Goal: Task Accomplishment & Management: Complete application form

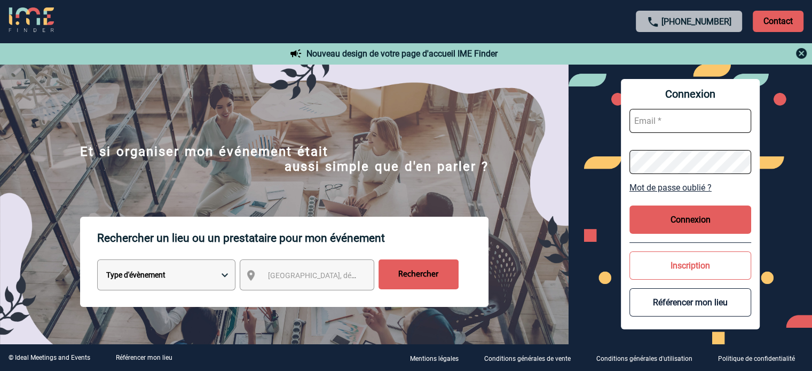
type input "jjandaux@ime-groupe.com"
click at [666, 214] on button "Connexion" at bounding box center [690, 220] width 122 height 28
click at [664, 220] on button "Connexion" at bounding box center [690, 220] width 122 height 28
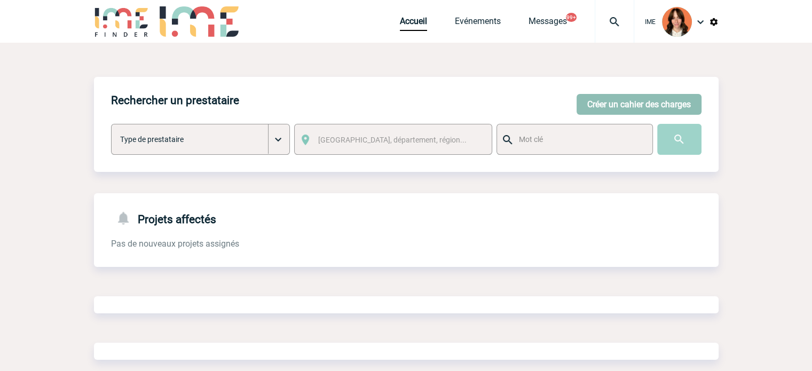
click at [619, 100] on button "Créer un cahier des charges" at bounding box center [639, 104] width 125 height 21
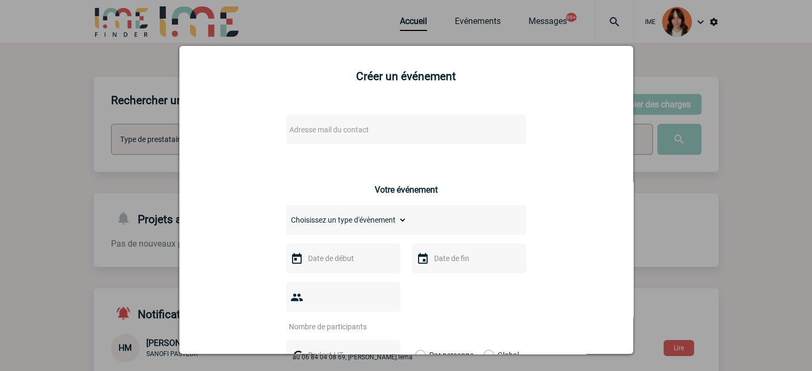
drag, startPoint x: 394, startPoint y: 138, endPoint x: 385, endPoint y: 133, distance: 9.8
click at [393, 137] on span "Adresse mail du contact" at bounding box center [378, 129] width 187 height 15
drag, startPoint x: 346, startPoint y: 148, endPoint x: 234, endPoint y: 145, distance: 112.2
click at [235, 145] on body "IME Accueil Evénements 99+" at bounding box center [406, 326] width 812 height 653
click at [425, 149] on input "[EMAIL_ADDRESS][DOMAIN_NAME]>" at bounding box center [374, 148] width 182 height 15
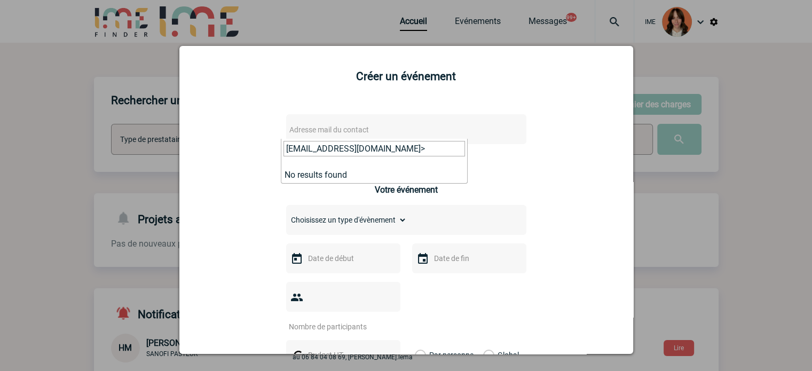
type input "[EMAIL_ADDRESS][DOMAIN_NAME]"
click at [114, 147] on div at bounding box center [406, 185] width 812 height 371
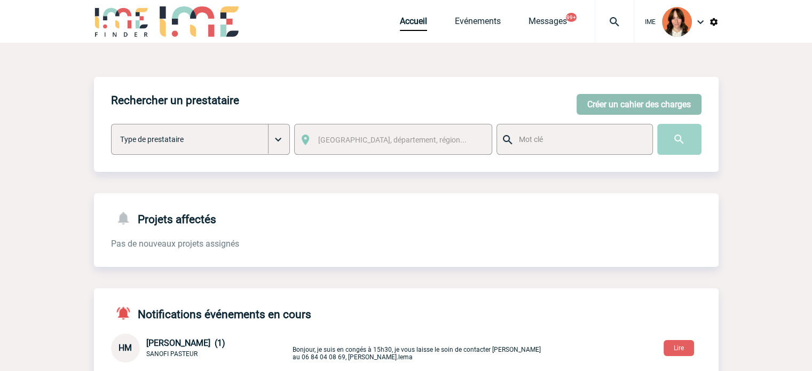
click at [590, 102] on button "Créer un cahier des charges" at bounding box center [639, 104] width 125 height 21
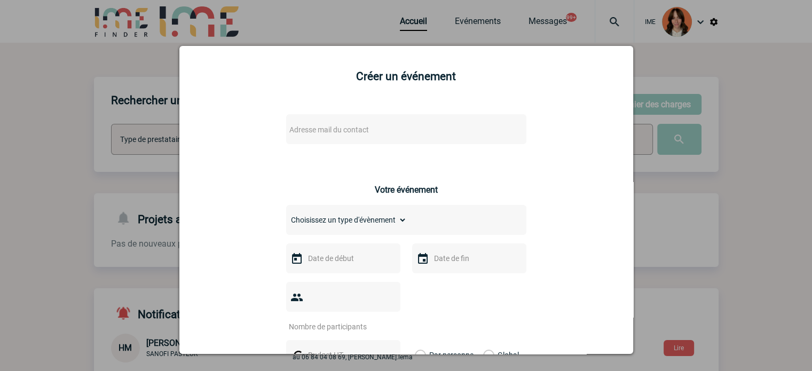
click at [338, 119] on div "Adresse mail du contact" at bounding box center [406, 129] width 240 height 30
click at [335, 125] on span "Adresse mail du contact" at bounding box center [378, 129] width 187 height 15
type input "[EMAIL_ADDRESS][DOMAIN_NAME]"
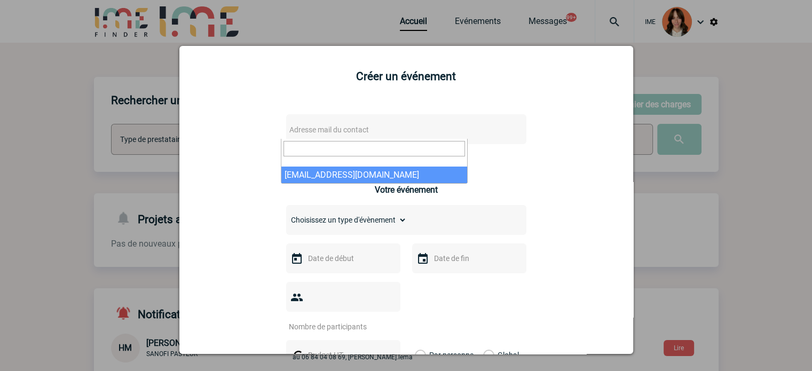
select select "103325"
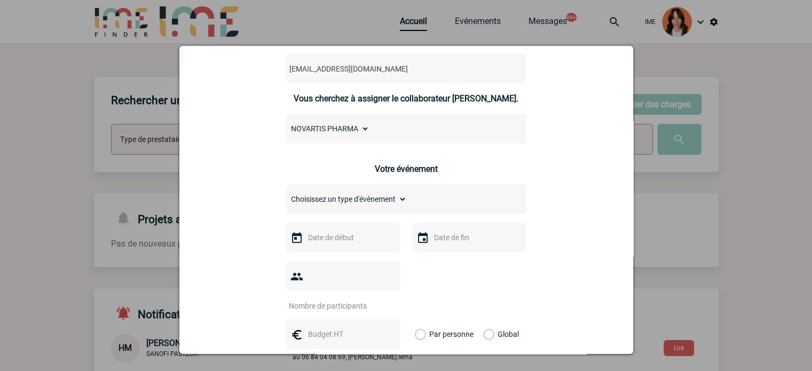
scroll to position [107, 0]
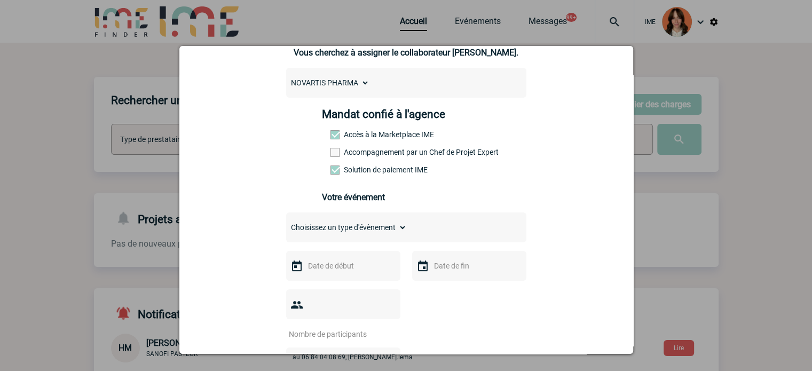
click at [346, 155] on label "Accompagnement par un Chef de Projet Expert" at bounding box center [353, 152] width 47 height 9
click at [0, 0] on input "Accompagnement par un Chef de Projet Expert" at bounding box center [0, 0] width 0 height 0
click at [344, 235] on select "Choisissez un type d'évènement Séminaire avec nuitée Séminaire sans nuitée Repa…" at bounding box center [346, 227] width 121 height 15
select select "3"
click at [286, 223] on select "Choisissez un type d'évènement Séminaire avec nuitée Séminaire sans nuitée Repa…" at bounding box center [346, 227] width 121 height 15
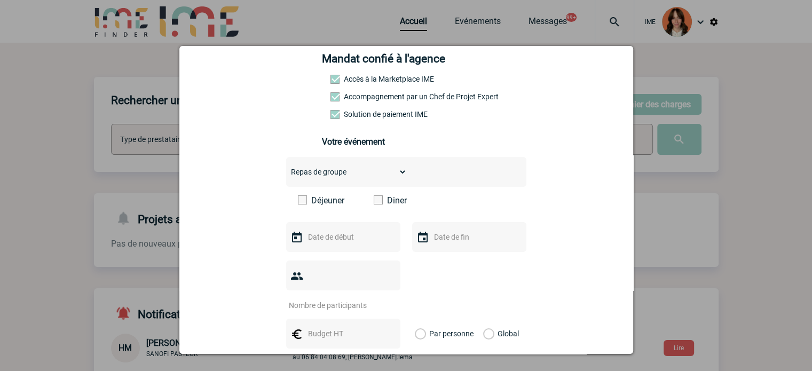
scroll to position [214, 0]
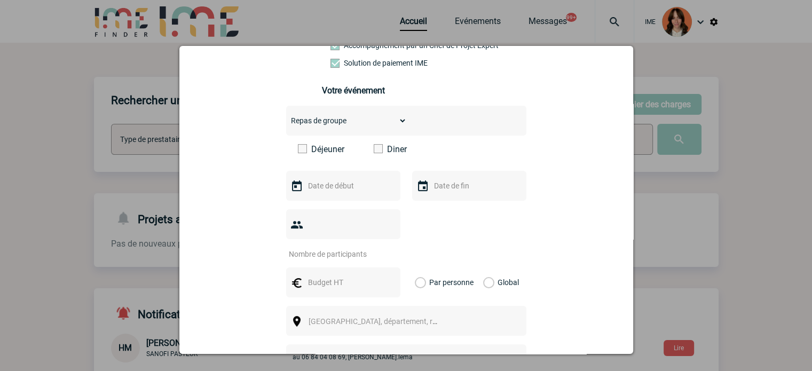
click at [376, 150] on span at bounding box center [378, 148] width 9 height 9
click at [0, 0] on input "Diner" at bounding box center [0, 0] width 0 height 0
click at [357, 200] on div at bounding box center [343, 186] width 114 height 30
click at [355, 192] on input "text" at bounding box center [342, 186] width 74 height 14
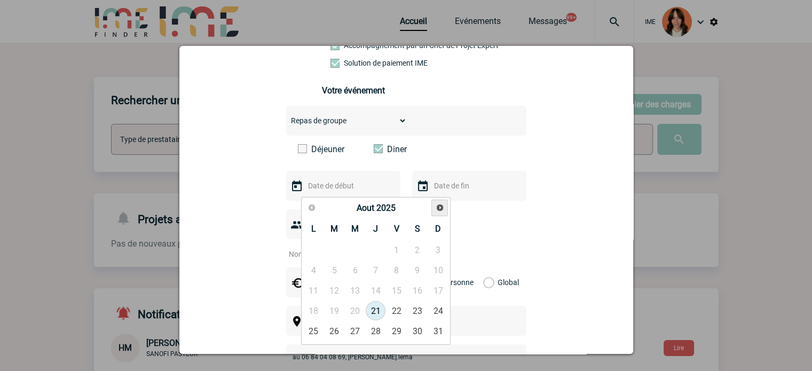
click at [440, 204] on span "Suivant" at bounding box center [440, 207] width 9 height 9
click at [316, 306] on link "22" at bounding box center [314, 310] width 20 height 19
type input "[DATE]"
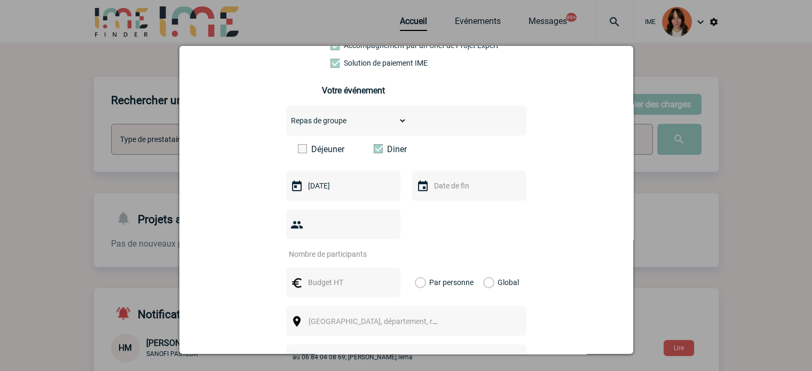
click at [452, 192] on input "text" at bounding box center [468, 186] width 74 height 14
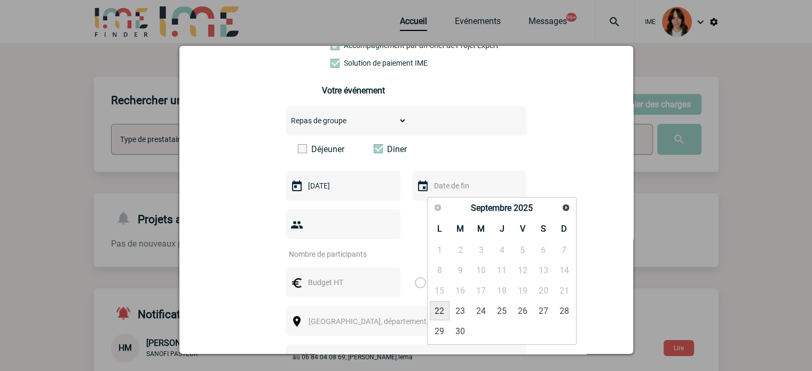
drag, startPoint x: 445, startPoint y: 307, endPoint x: 436, endPoint y: 300, distance: 11.4
click at [444, 307] on link "22" at bounding box center [440, 310] width 20 height 19
type input "[DATE]"
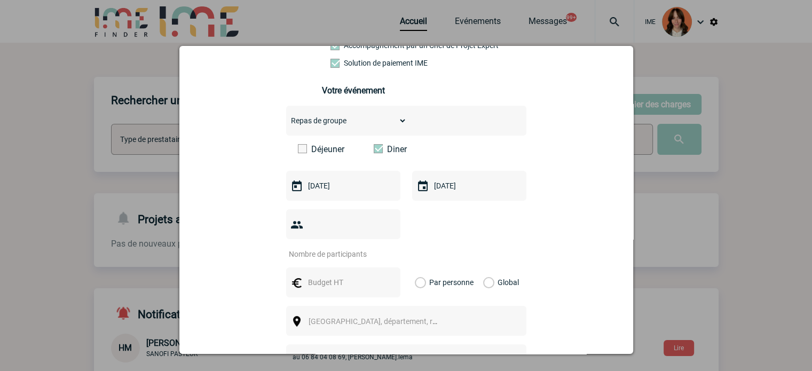
click at [348, 247] on input "number" at bounding box center [336, 254] width 100 height 14
type input "35"
click at [347, 275] on input "text" at bounding box center [342, 282] width 74 height 14
type input "2100"
click at [484, 267] on label "Global" at bounding box center [486, 282] width 7 height 30
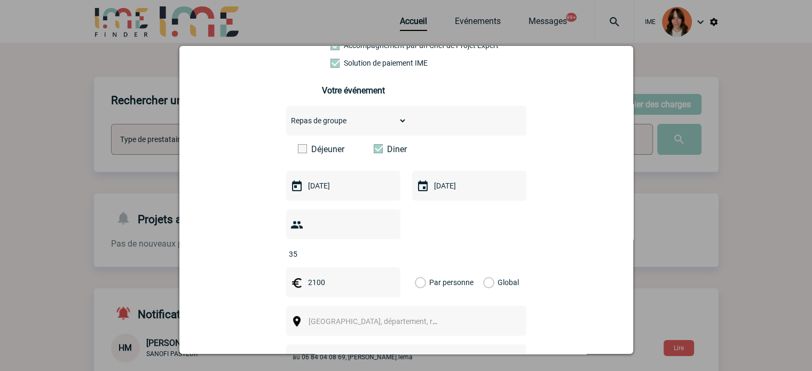
click at [0, 0] on input "Global" at bounding box center [0, 0] width 0 height 0
click at [448, 306] on div "[GEOGRAPHIC_DATA], département, région..." at bounding box center [406, 321] width 240 height 30
click at [424, 314] on span "[GEOGRAPHIC_DATA], département, région..." at bounding box center [377, 321] width 147 height 15
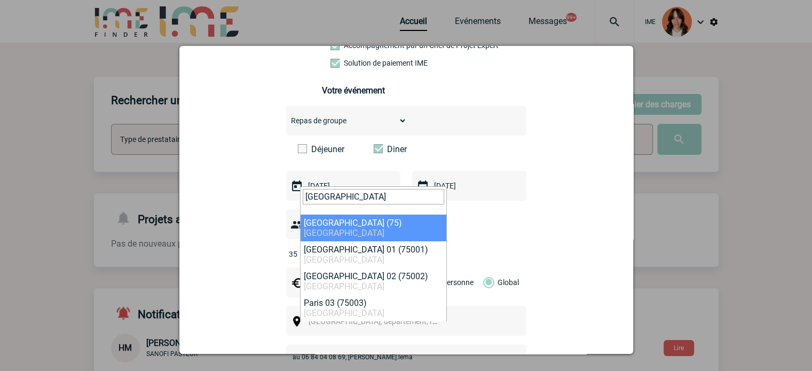
type input "[GEOGRAPHIC_DATA]"
select select "3"
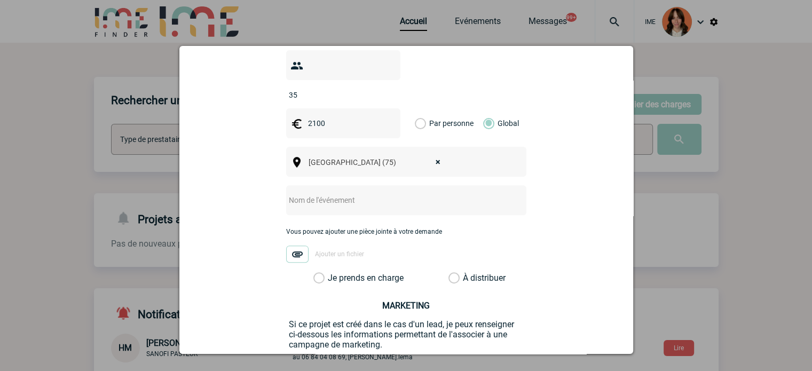
scroll to position [374, 0]
click at [335, 192] on input "text" at bounding box center [392, 199] width 212 height 14
type input "DINER"
click at [317, 272] on label "Je prends en charge" at bounding box center [322, 277] width 18 height 11
click at [0, 0] on input "Je prends en charge" at bounding box center [0, 0] width 0 height 0
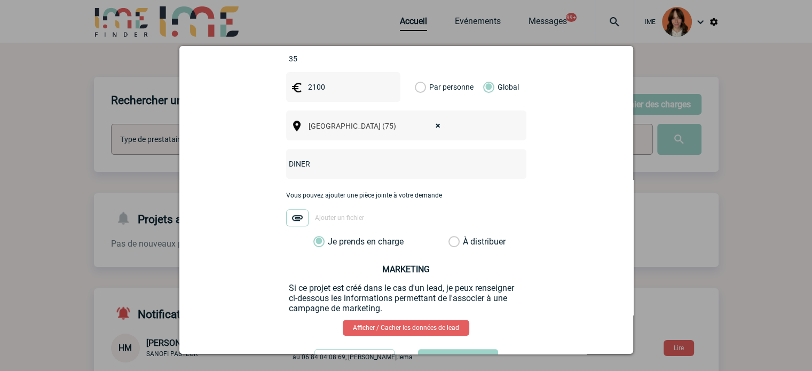
scroll to position [442, 0]
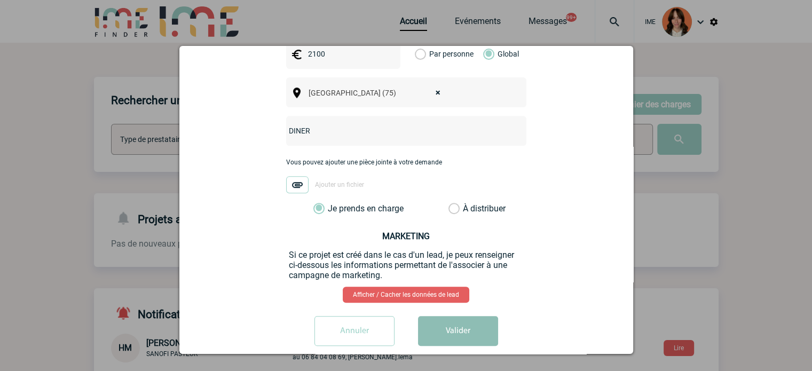
click at [463, 327] on button "Valider" at bounding box center [458, 331] width 80 height 30
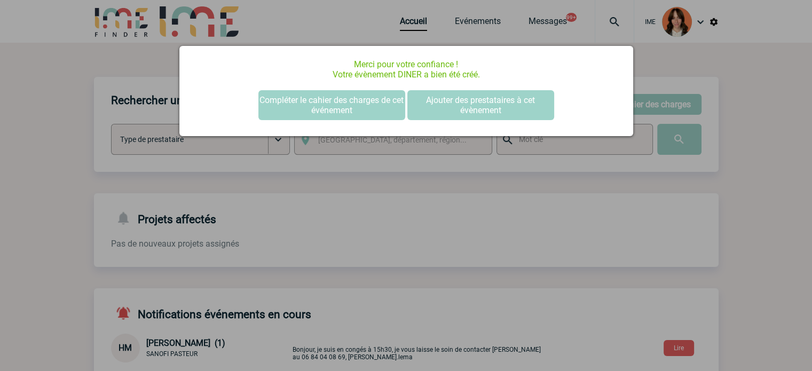
scroll to position [0, 0]
drag, startPoint x: 287, startPoint y: 102, endPoint x: 530, endPoint y: 258, distance: 289.4
click at [287, 102] on button "Compléter le cahier des charges de cet événement" at bounding box center [331, 105] width 147 height 30
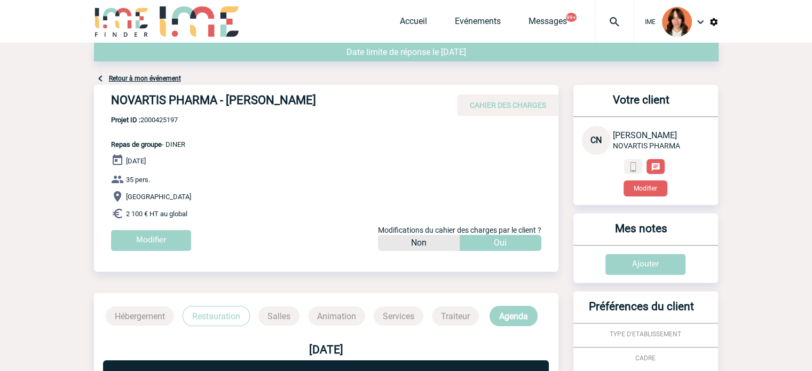
click at [169, 117] on span "Projet ID : 2000425197" at bounding box center [148, 120] width 74 height 8
copy span "2000425197"
drag, startPoint x: 415, startPoint y: 20, endPoint x: 428, endPoint y: 28, distance: 14.7
click at [415, 20] on link "Accueil" at bounding box center [413, 23] width 27 height 15
